Goal: Complete application form

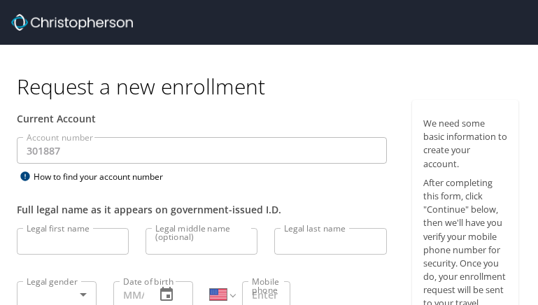
select select "US"
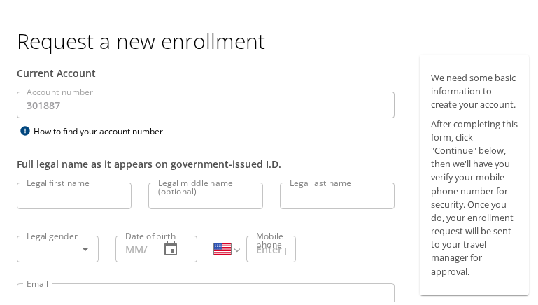
scroll to position [70, 0]
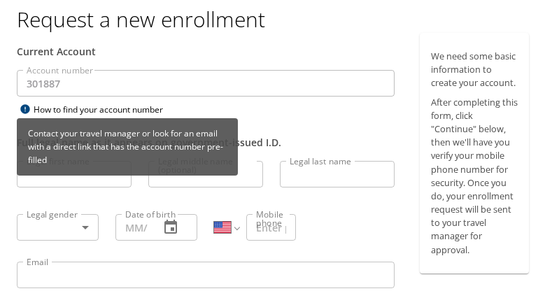
click at [76, 104] on div "How to find your account number" at bounding box center [104, 107] width 175 height 18
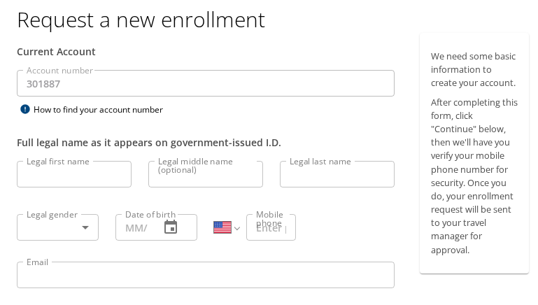
click at [36, 169] on input "Legal first name" at bounding box center [74, 171] width 115 height 27
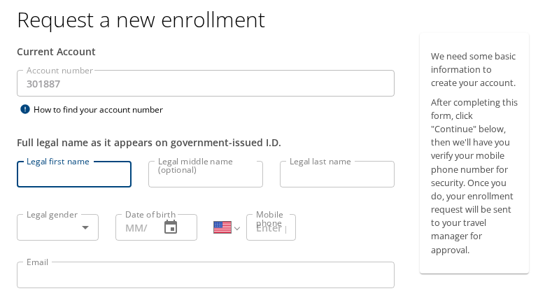
type input "Lauren"
type input "Brierley"
type input "lbrierley@neomed.edu"
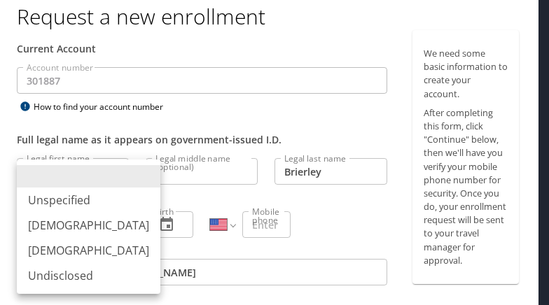
click at [22, 218] on body "Request a new enrollment Current Account Account number 301887 Account number H…" at bounding box center [274, 82] width 549 height 305
click at [49, 248] on li "Female" at bounding box center [89, 250] width 144 height 25
type input "Female"
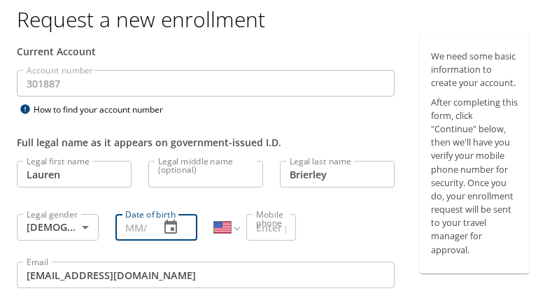
click at [134, 223] on input "Date of birth" at bounding box center [132, 224] width 33 height 27
type input "03/26/1986"
click at [255, 228] on input "Mobile phone" at bounding box center [271, 224] width 50 height 27
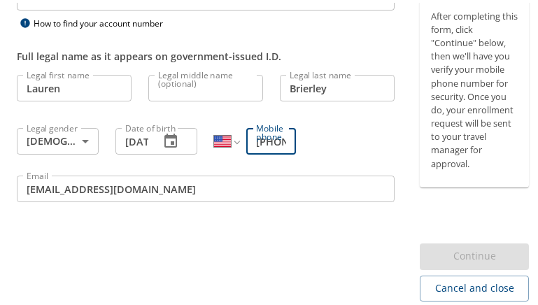
drag, startPoint x: 285, startPoint y: 140, endPoint x: 140, endPoint y: 138, distance: 144.9
click at [140, 138] on div "Legal first name Lauren Legal first name Legal middle name (optional) Legal mid…" at bounding box center [205, 138] width 395 height 148
type input "(201) 317-9841"
click at [154, 141] on button "button" at bounding box center [171, 139] width 34 height 34
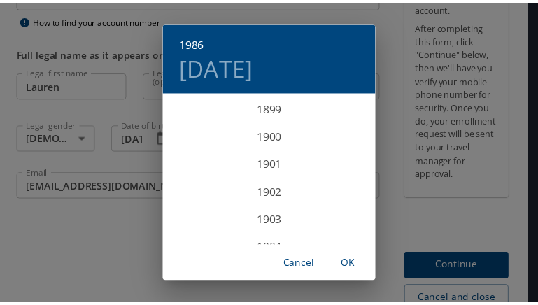
scroll to position [2352, 0]
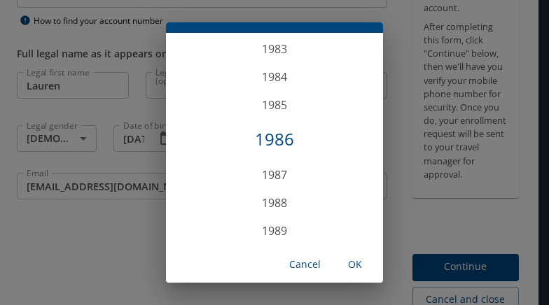
click at [257, 139] on div "1986" at bounding box center [274, 140] width 217 height 28
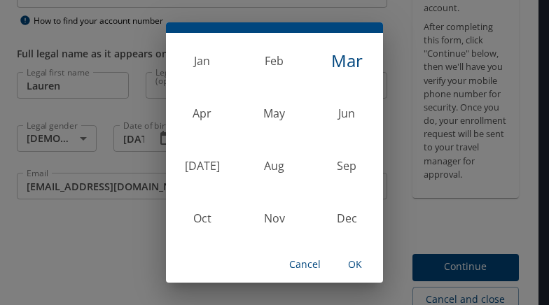
click at [50, 237] on div "1986 Wed, Mar 26 Jan Feb Mar Apr May Jun Jul Aug Sep Oct Nov Dec Cancel OK" at bounding box center [274, 152] width 549 height 305
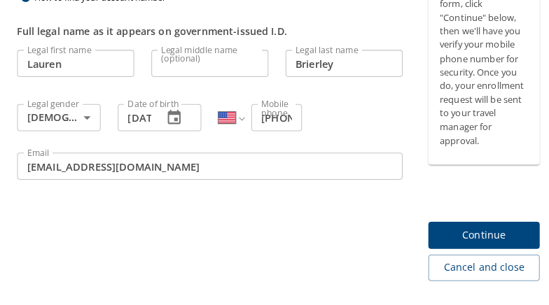
scroll to position [226, 0]
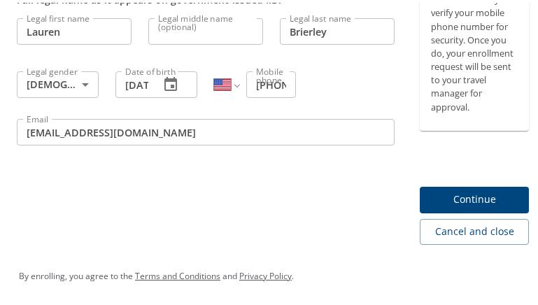
click at [466, 194] on span "Continue" at bounding box center [474, 197] width 87 height 18
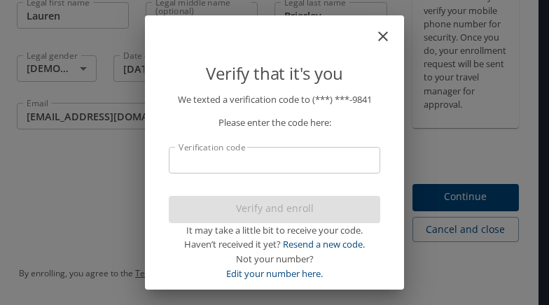
click at [248, 164] on input "Verification code" at bounding box center [274, 160] width 211 height 27
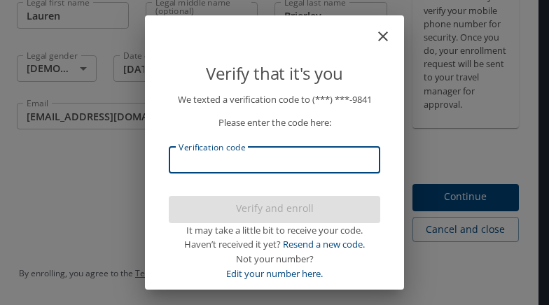
click at [248, 164] on input "Verification code" at bounding box center [274, 160] width 211 height 27
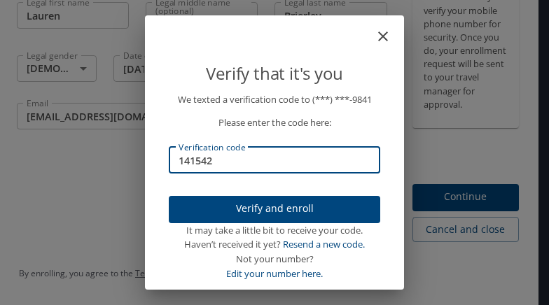
type input "141542"
click at [270, 209] on span "Verify and enroll" at bounding box center [274, 209] width 189 height 18
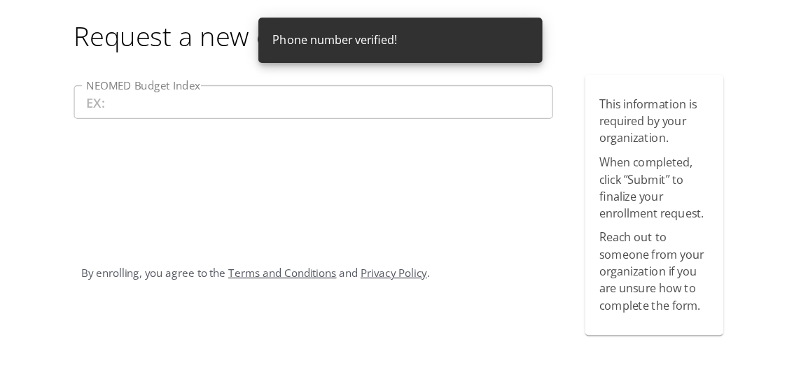
scroll to position [0, 0]
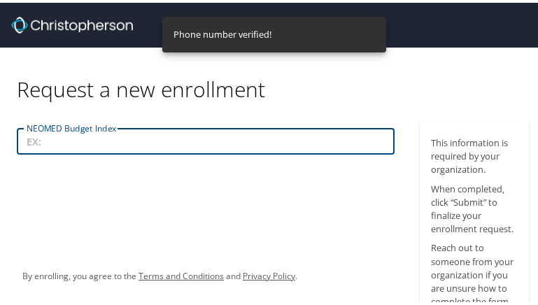
click at [60, 139] on input "NEOMED Budget Index" at bounding box center [206, 138] width 378 height 27
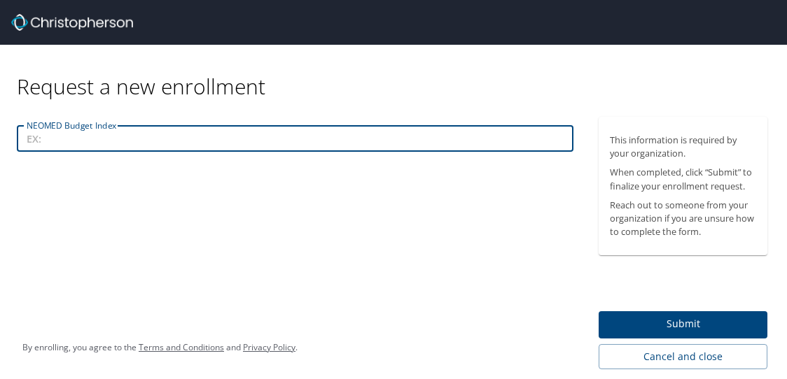
click at [47, 137] on input "NEOMED Budget Index" at bounding box center [295, 138] width 557 height 27
type input "10150"
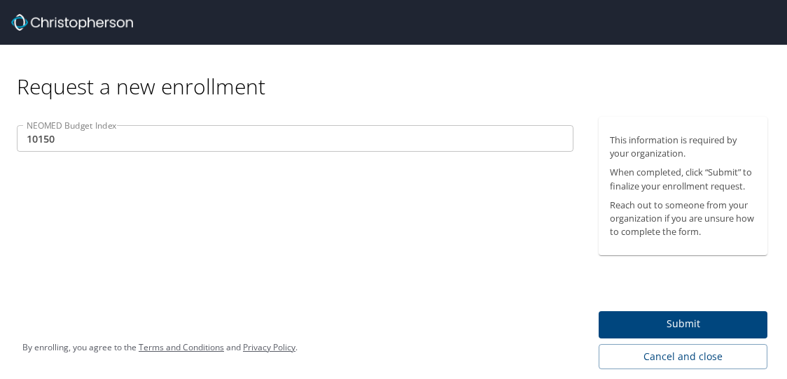
click at [211, 150] on input "10150" at bounding box center [295, 138] width 557 height 27
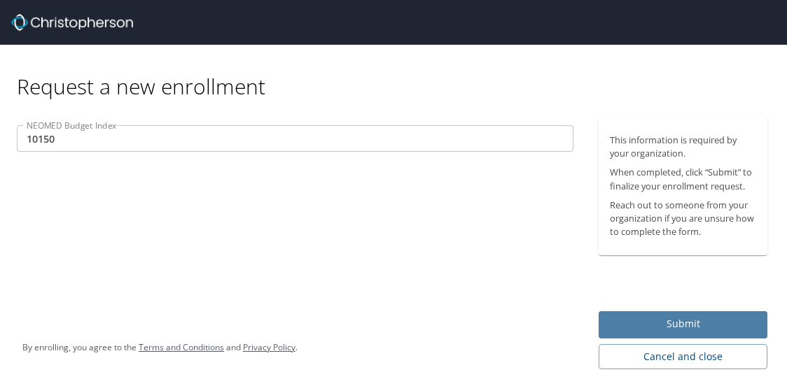
click at [538, 305] on span "Submit" at bounding box center [683, 325] width 146 height 18
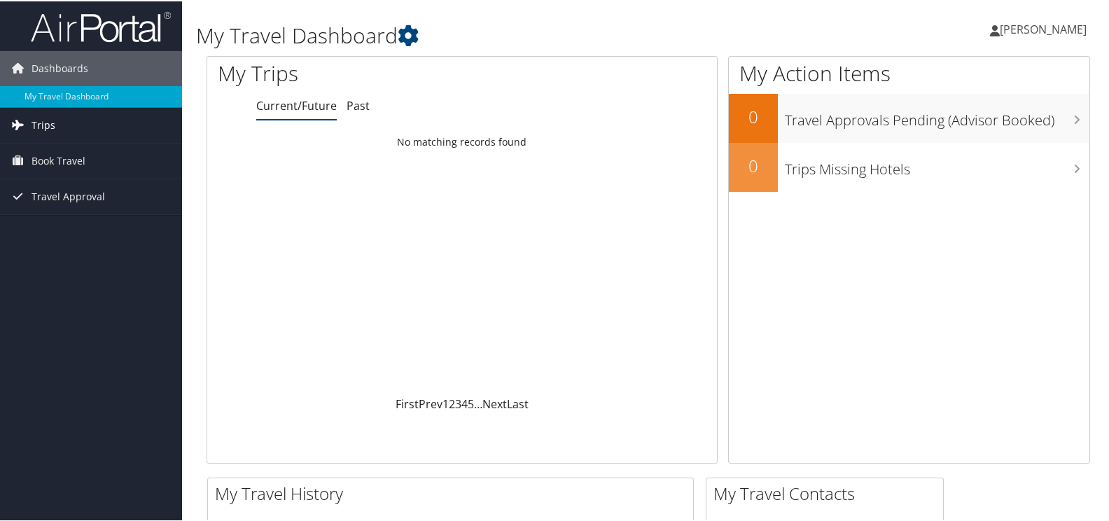
click at [39, 117] on span "Trips" at bounding box center [44, 123] width 24 height 35
click at [82, 222] on span "Book Travel" at bounding box center [59, 222] width 54 height 35
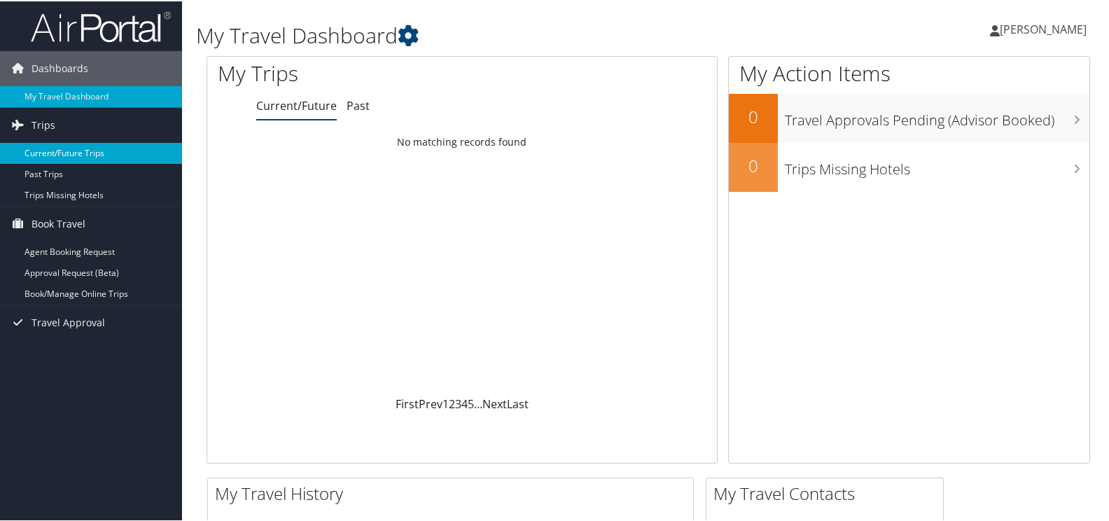
click at [117, 153] on link "Current/Future Trips" at bounding box center [91, 151] width 182 height 21
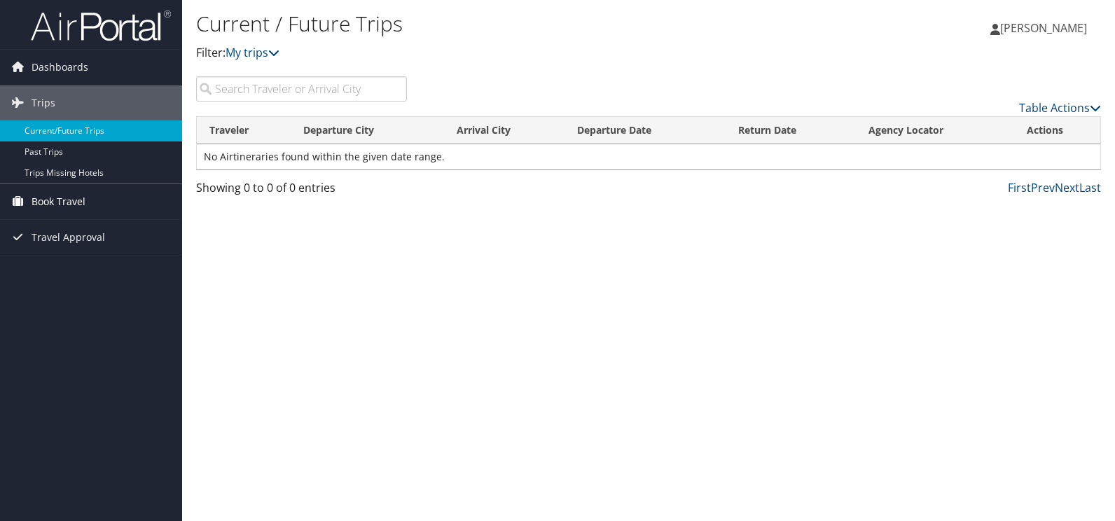
click at [73, 202] on span "Book Travel" at bounding box center [59, 201] width 54 height 35
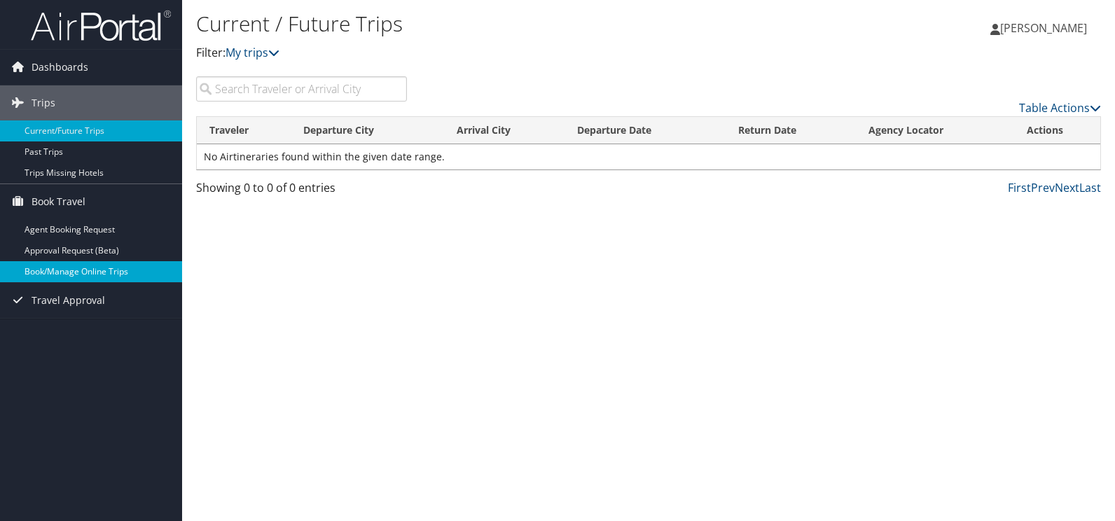
click at [87, 274] on link "Book/Manage Online Trips" at bounding box center [91, 271] width 182 height 21
